Goal: Navigation & Orientation: Find specific page/section

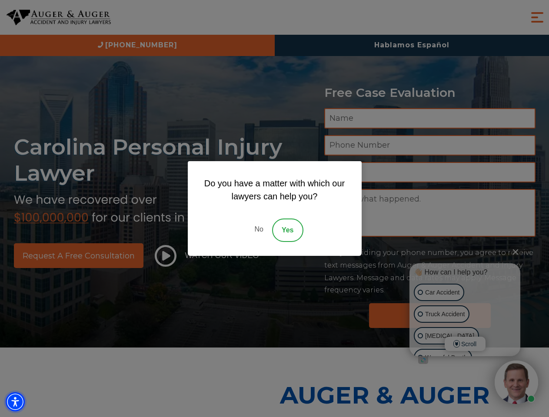
click at [15, 402] on img "Accessibility Menu" at bounding box center [15, 401] width 19 height 19
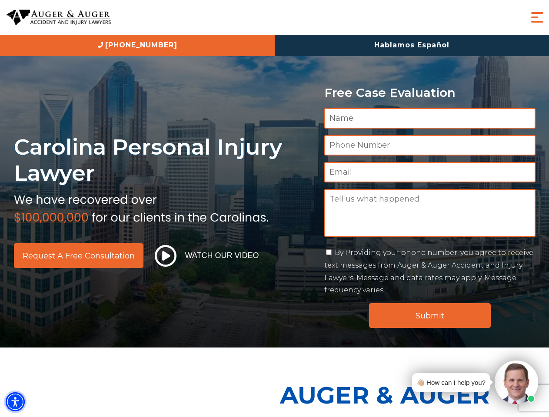
click at [15, 402] on img "Accessibility Menu" at bounding box center [15, 401] width 19 height 19
